Goal: Transaction & Acquisition: Subscribe to service/newsletter

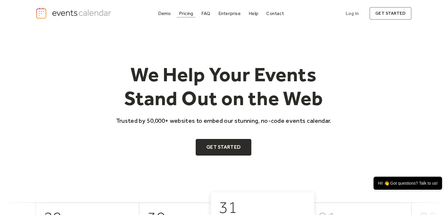
click at [184, 12] on div "Pricing" at bounding box center [186, 13] width 14 height 3
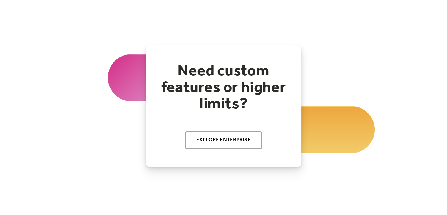
scroll to position [147, 0]
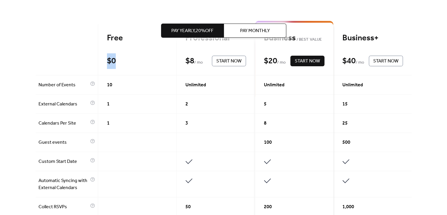
drag, startPoint x: 106, startPoint y: 58, endPoint x: 120, endPoint y: 67, distance: 16.9
click at [120, 67] on div "Free $ 0 Start Now" at bounding box center [137, 49] width 79 height 51
drag, startPoint x: 102, startPoint y: 86, endPoint x: 116, endPoint y: 88, distance: 14.8
click at [116, 88] on div "10" at bounding box center [137, 84] width 79 height 19
drag, startPoint x: 106, startPoint y: 104, endPoint x: 114, endPoint y: 109, distance: 9.6
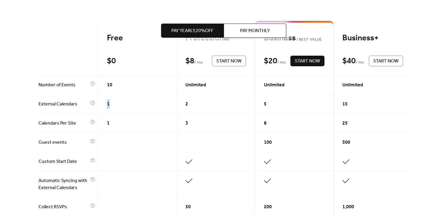
click at [114, 108] on div "1" at bounding box center [137, 103] width 79 height 19
drag, startPoint x: 103, startPoint y: 121, endPoint x: 117, endPoint y: 125, distance: 14.4
click at [117, 125] on div "1" at bounding box center [137, 123] width 79 height 19
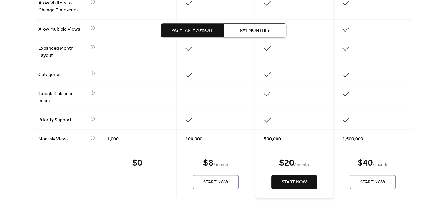
scroll to position [471, 0]
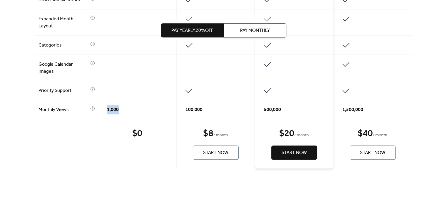
drag, startPoint x: 105, startPoint y: 102, endPoint x: 134, endPoint y: 109, distance: 29.7
click at [134, 109] on div "1,000" at bounding box center [137, 109] width 79 height 19
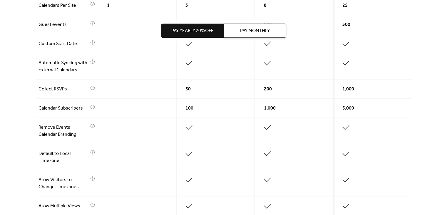
scroll to position [88, 0]
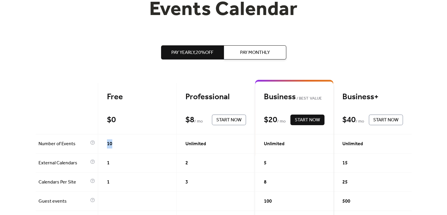
drag, startPoint x: 105, startPoint y: 147, endPoint x: 115, endPoint y: 147, distance: 10.3
click at [115, 147] on div "10" at bounding box center [137, 143] width 79 height 19
click at [91, 143] on icon at bounding box center [92, 142] width 5 height 5
click at [94, 130] on div at bounding box center [67, 108] width 63 height 51
drag, startPoint x: 104, startPoint y: 144, endPoint x: 110, endPoint y: 144, distance: 6.2
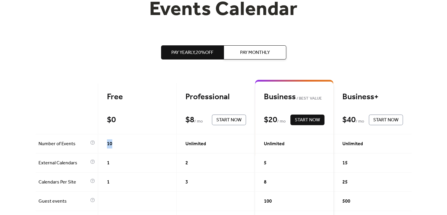
click at [110, 144] on div "10" at bounding box center [137, 143] width 79 height 19
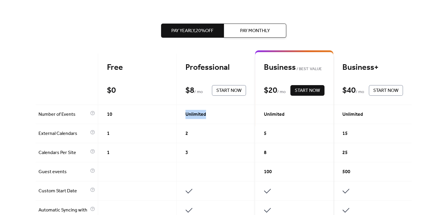
drag, startPoint x: 186, startPoint y: 115, endPoint x: 210, endPoint y: 114, distance: 24.1
click at [210, 114] on div "Unlimited" at bounding box center [216, 114] width 79 height 19
drag, startPoint x: 189, startPoint y: 131, endPoint x: 198, endPoint y: 134, distance: 9.7
click at [198, 134] on div "2" at bounding box center [216, 133] width 79 height 19
drag, startPoint x: 193, startPoint y: 132, endPoint x: 184, endPoint y: 131, distance: 8.6
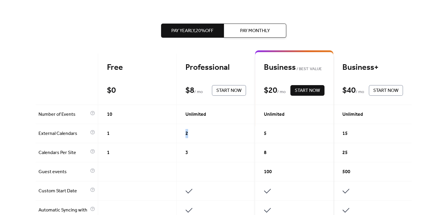
click at [184, 131] on div "2" at bounding box center [216, 133] width 79 height 19
drag, startPoint x: 192, startPoint y: 153, endPoint x: 185, endPoint y: 149, distance: 8.6
click at [185, 149] on div "3" at bounding box center [216, 152] width 79 height 19
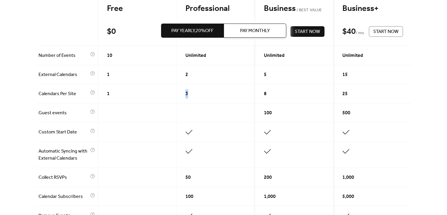
scroll to position [235, 0]
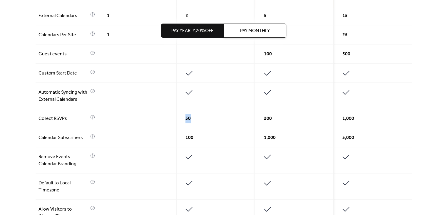
drag, startPoint x: 197, startPoint y: 116, endPoint x: 205, endPoint y: 120, distance: 9.2
click at [205, 120] on div "50" at bounding box center [216, 118] width 79 height 19
drag, startPoint x: 175, startPoint y: 138, endPoint x: 206, endPoint y: 140, distance: 31.0
click at [206, 139] on div "Free $ 0 Start Now Professional $ 8 / mo Start Now Business BEST VALUE $ 20 / m…" at bounding box center [224, 170] width 377 height 468
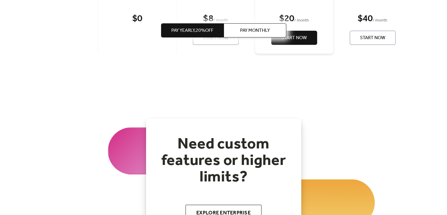
scroll to position [0, 0]
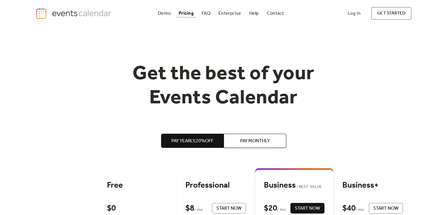
drag, startPoint x: 185, startPoint y: 166, endPoint x: 202, endPoint y: -26, distance: 192.5
